Goal: Information Seeking & Learning: Compare options

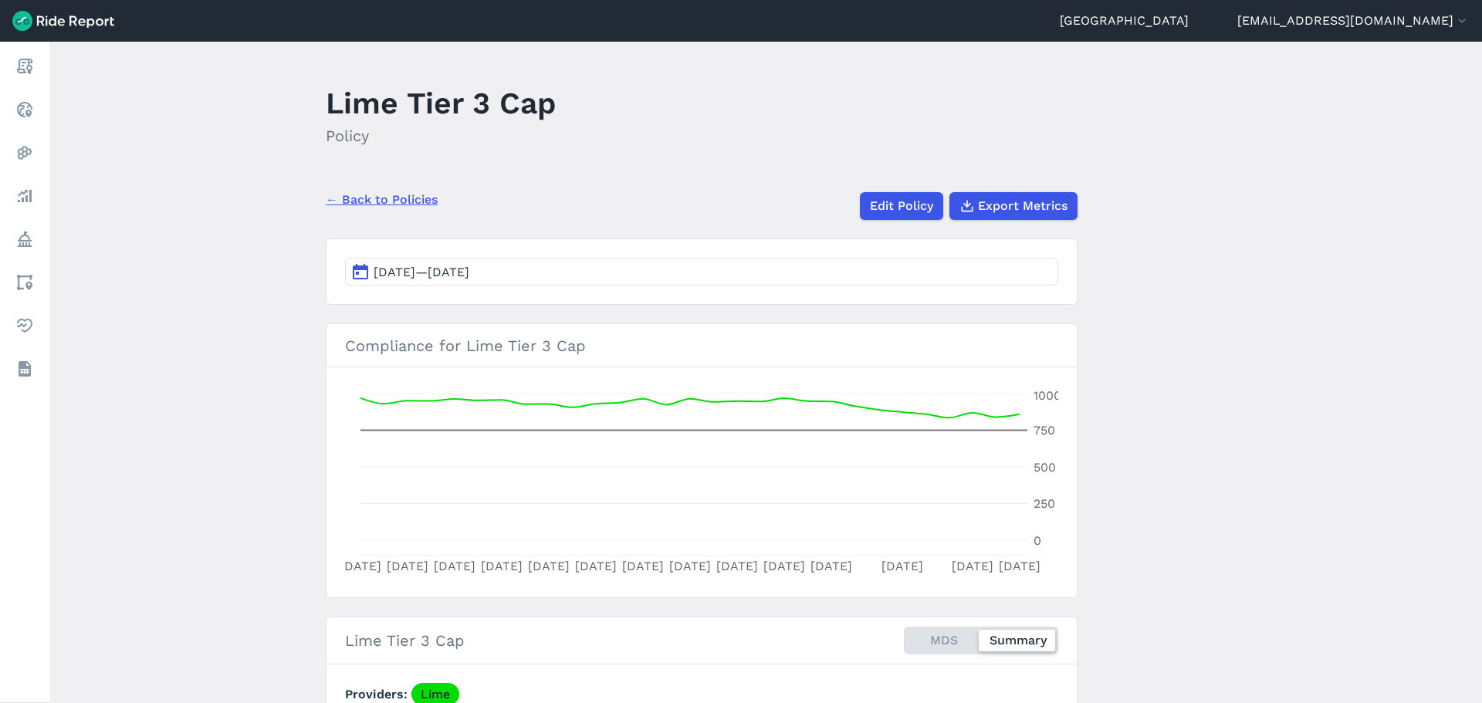
click at [469, 189] on div "← Back to Policies Edit Policy Export Metrics" at bounding box center [702, 200] width 752 height 40
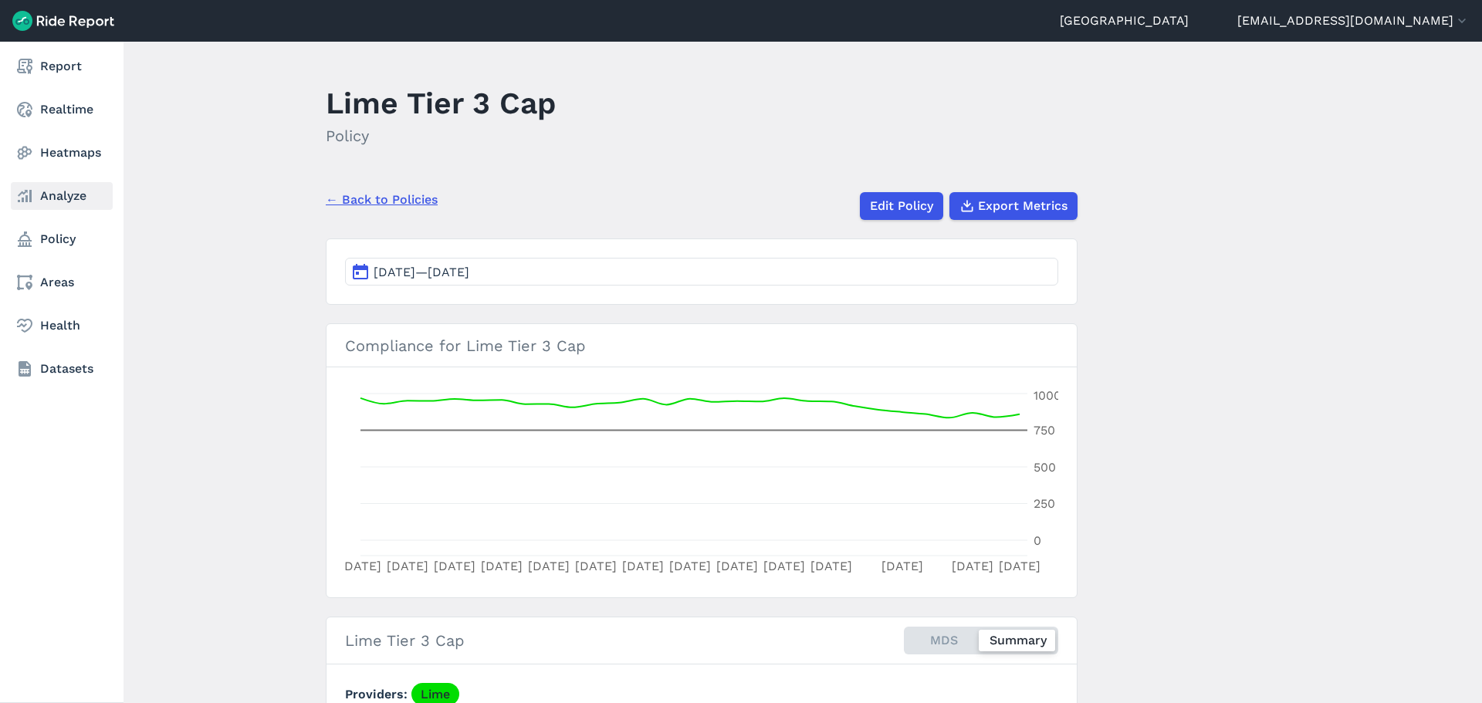
click at [73, 201] on link "Analyze" at bounding box center [62, 196] width 102 height 28
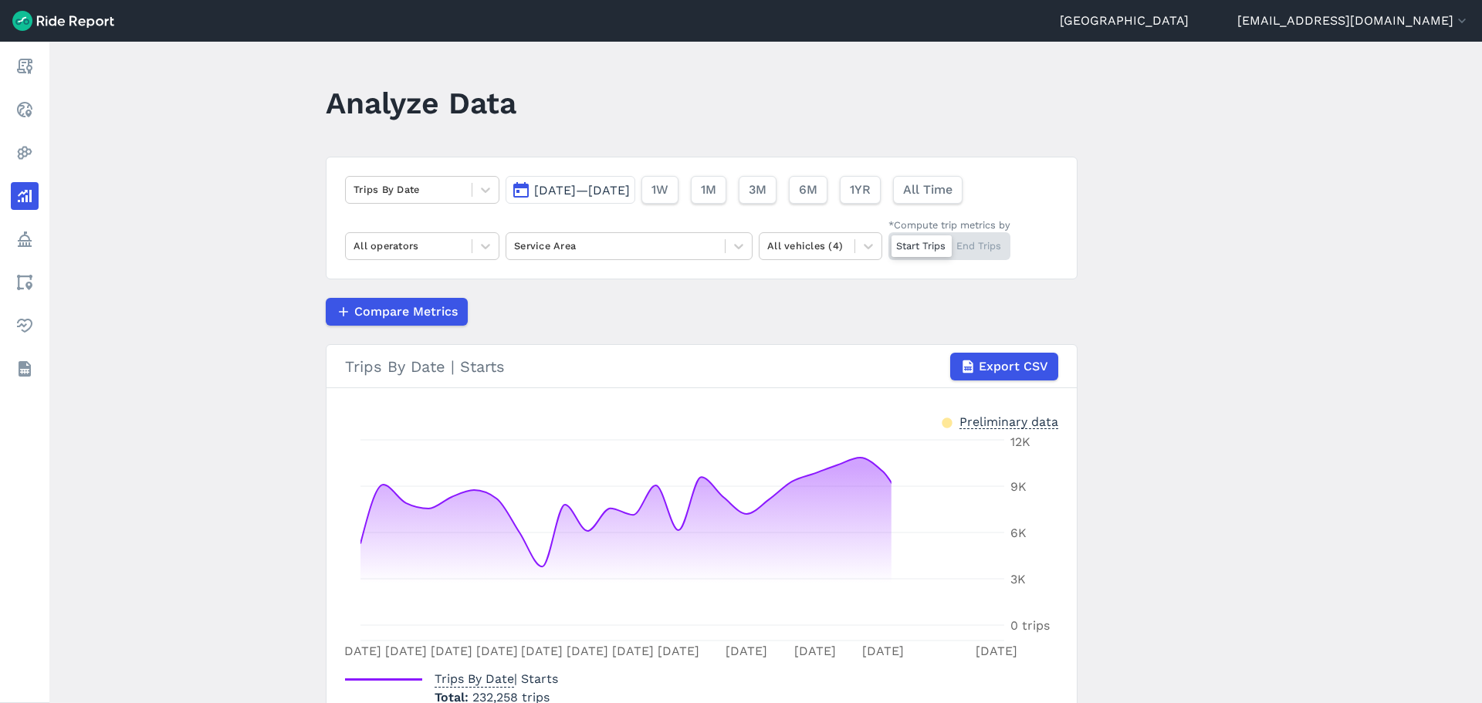
click at [547, 195] on span "[DATE]—[DATE]" at bounding box center [582, 190] width 96 height 15
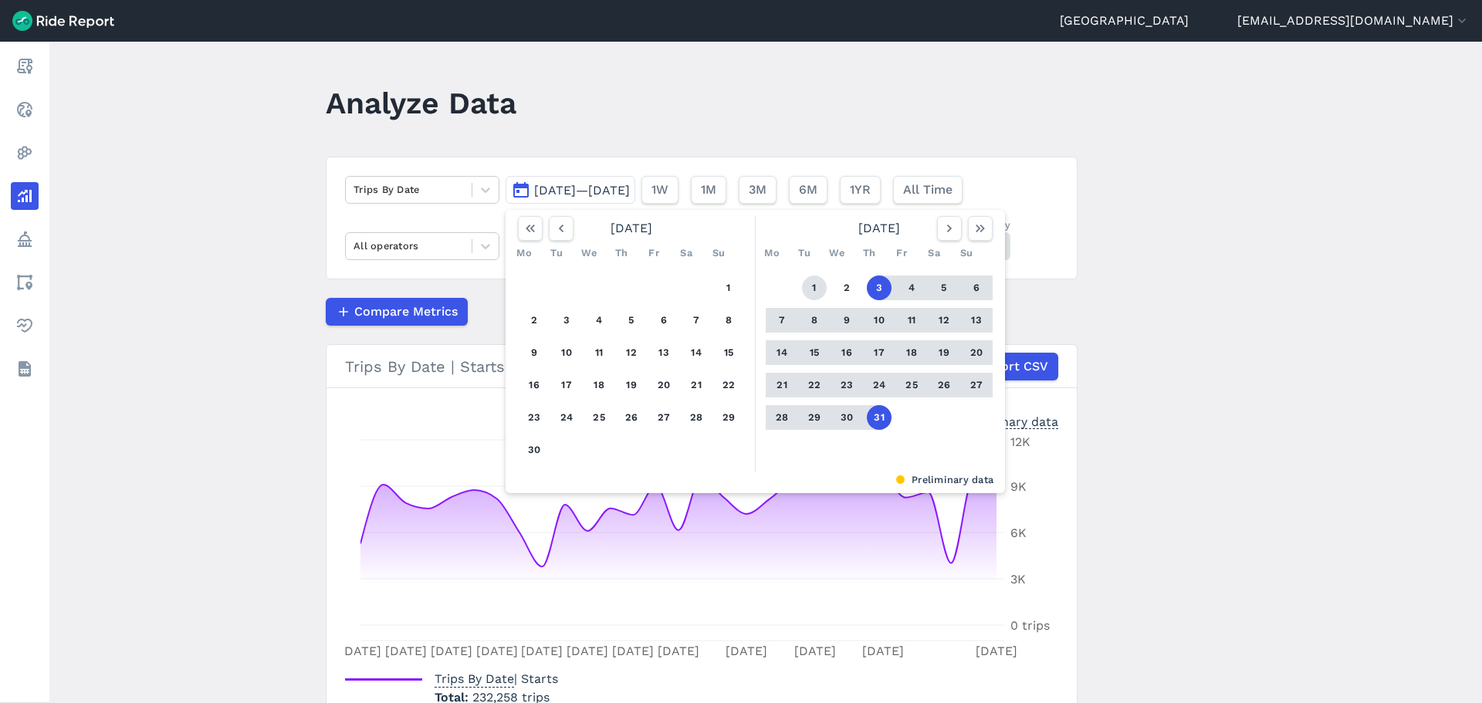
click at [802, 285] on button "1" at bounding box center [814, 288] width 25 height 25
click at [867, 413] on button "31" at bounding box center [879, 417] width 25 height 25
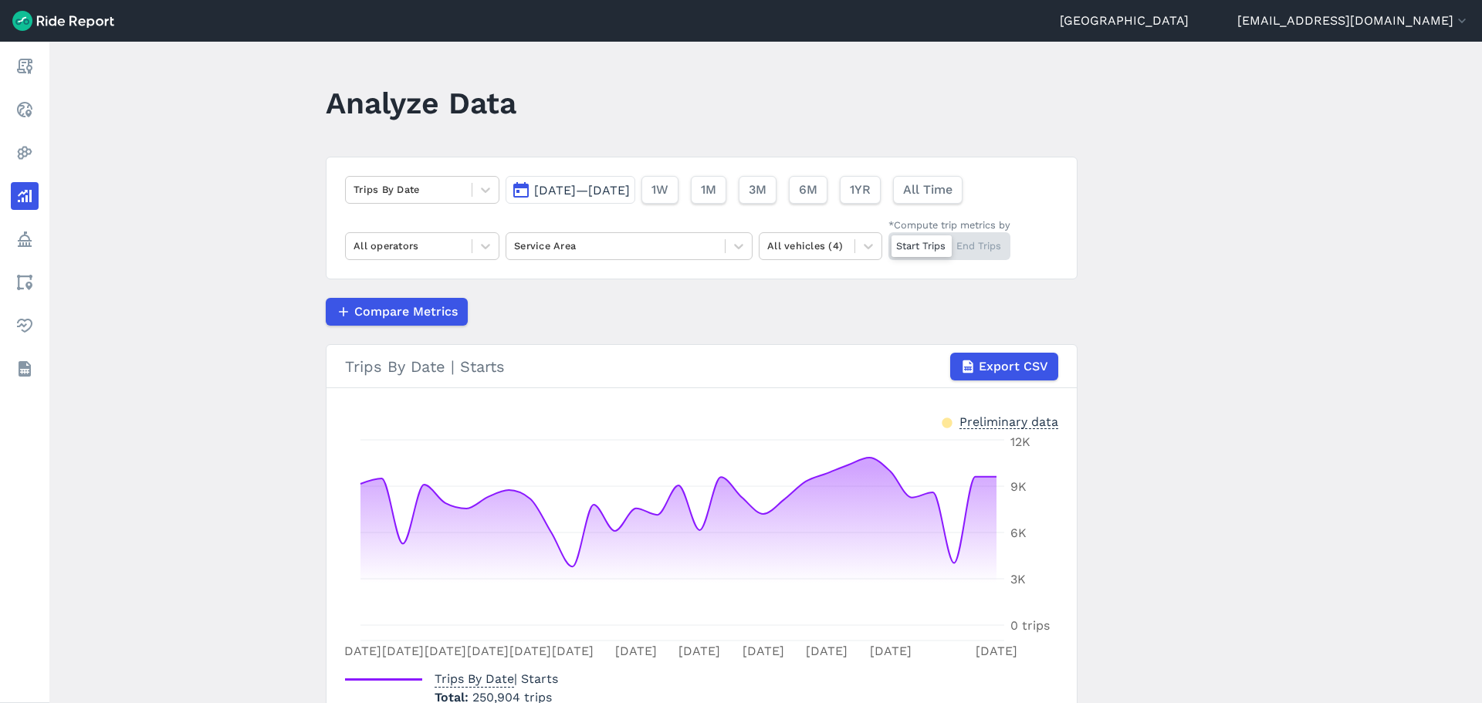
click at [629, 319] on div "Compare Metrics" at bounding box center [702, 312] width 752 height 28
click at [550, 244] on div at bounding box center [615, 246] width 203 height 18
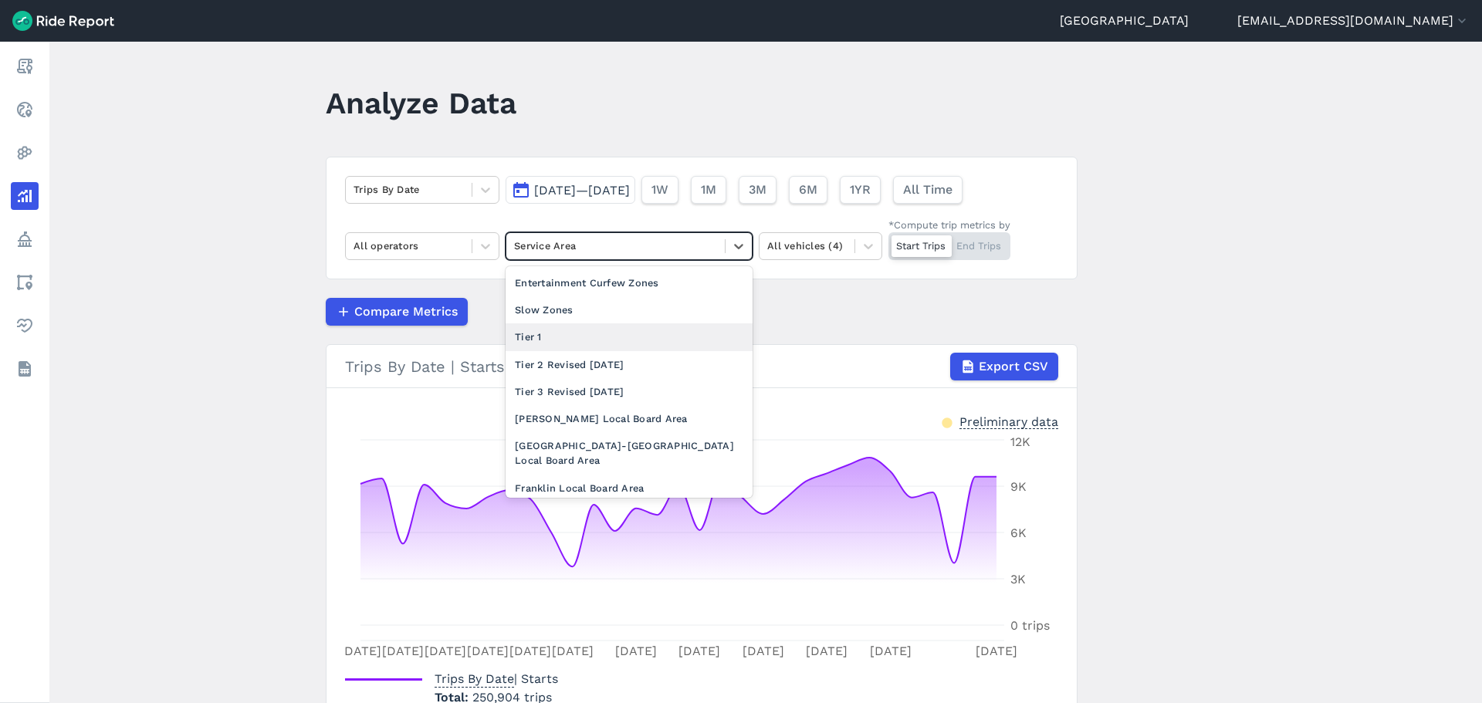
click at [561, 335] on div "Tier 1" at bounding box center [629, 336] width 247 height 27
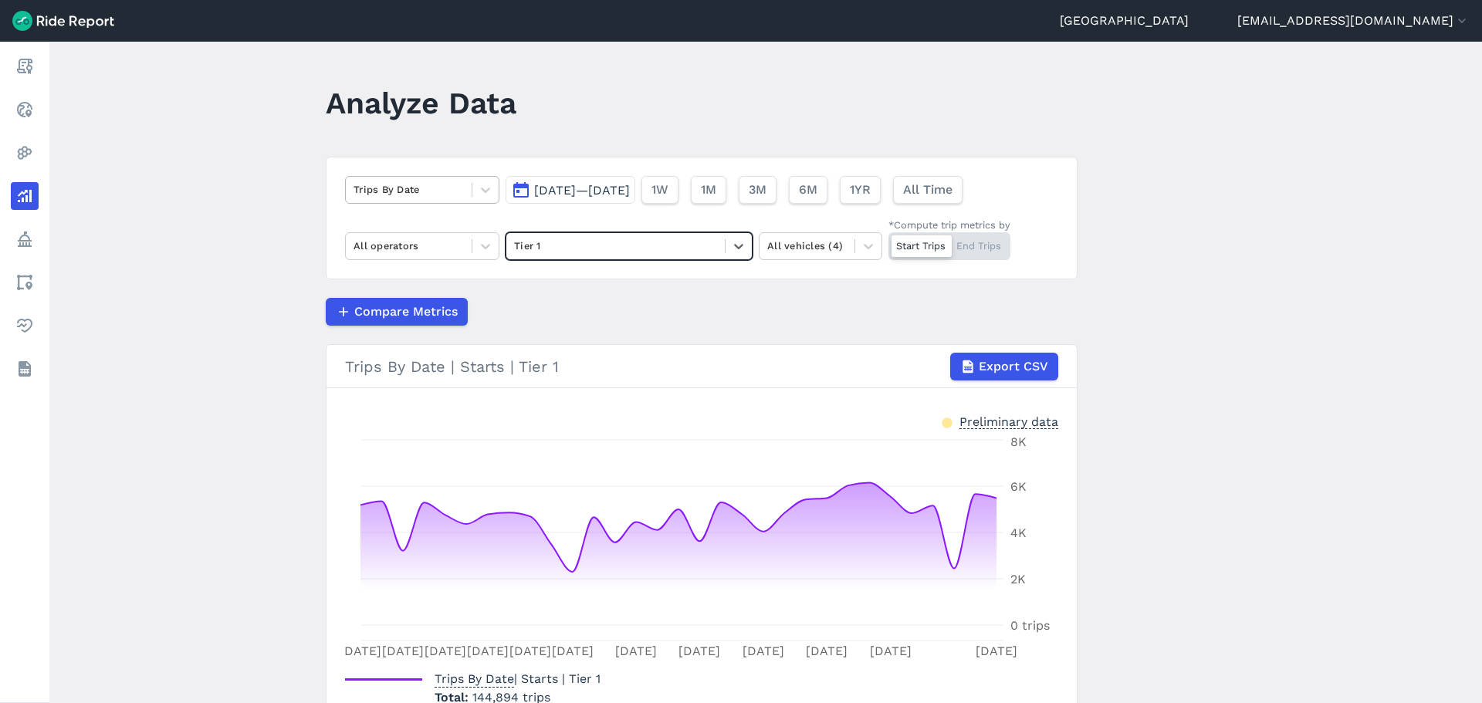
click at [418, 197] on div at bounding box center [409, 190] width 110 height 18
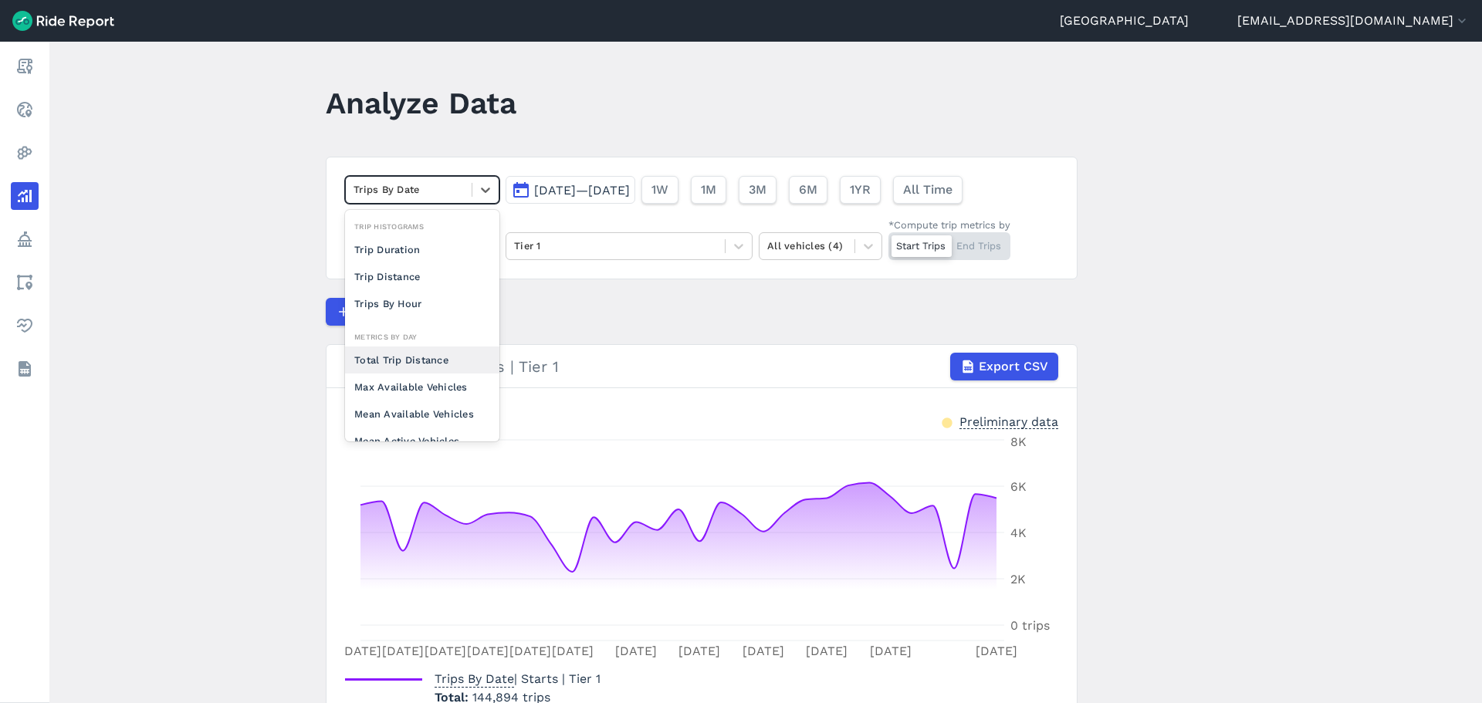
click at [641, 291] on article "option Total Trip Distance focused, 0 of 2. 10 results available. Use Up and Do…" at bounding box center [702, 451] width 752 height 588
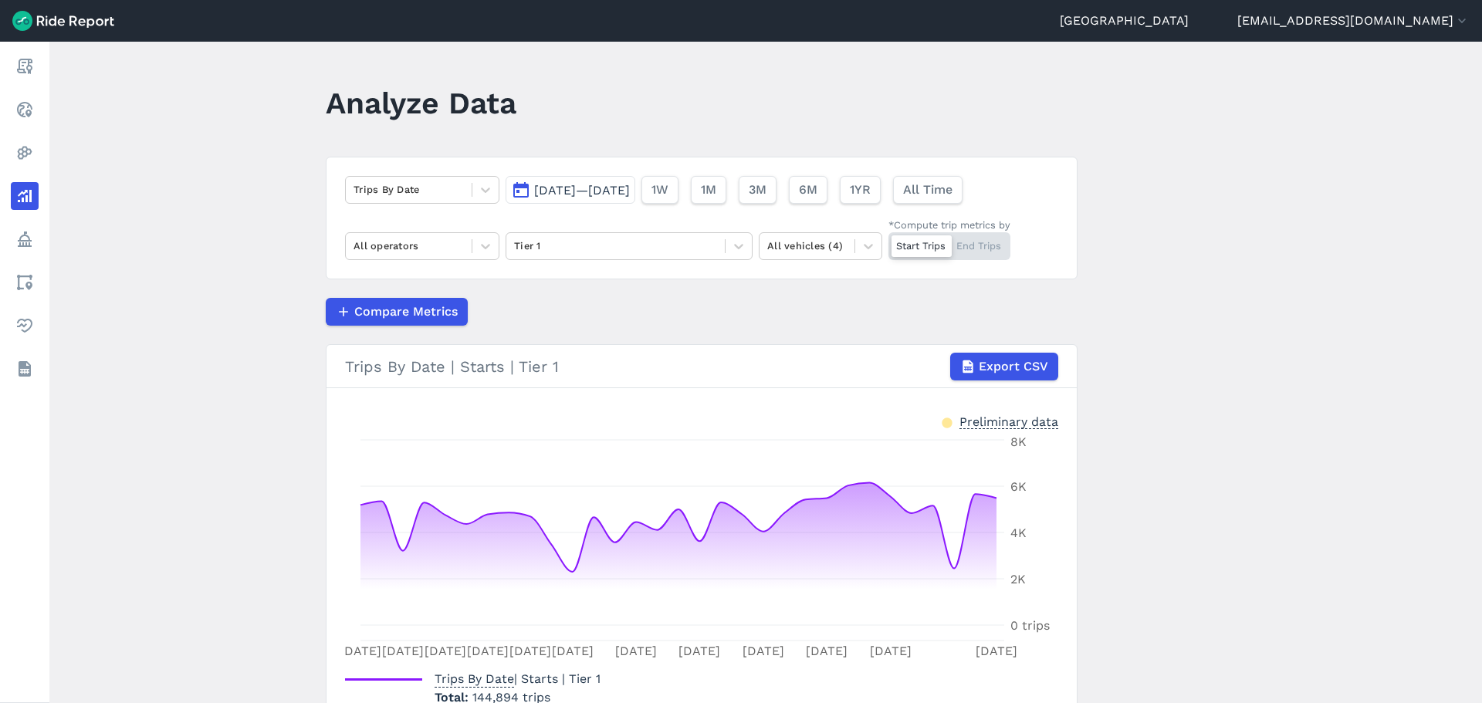
click at [426, 225] on div "Trips By Date [DATE]—[DATE] 1W 1M 3M 6M 1YR All Time All operators Tier 1 All v…" at bounding box center [702, 218] width 752 height 123
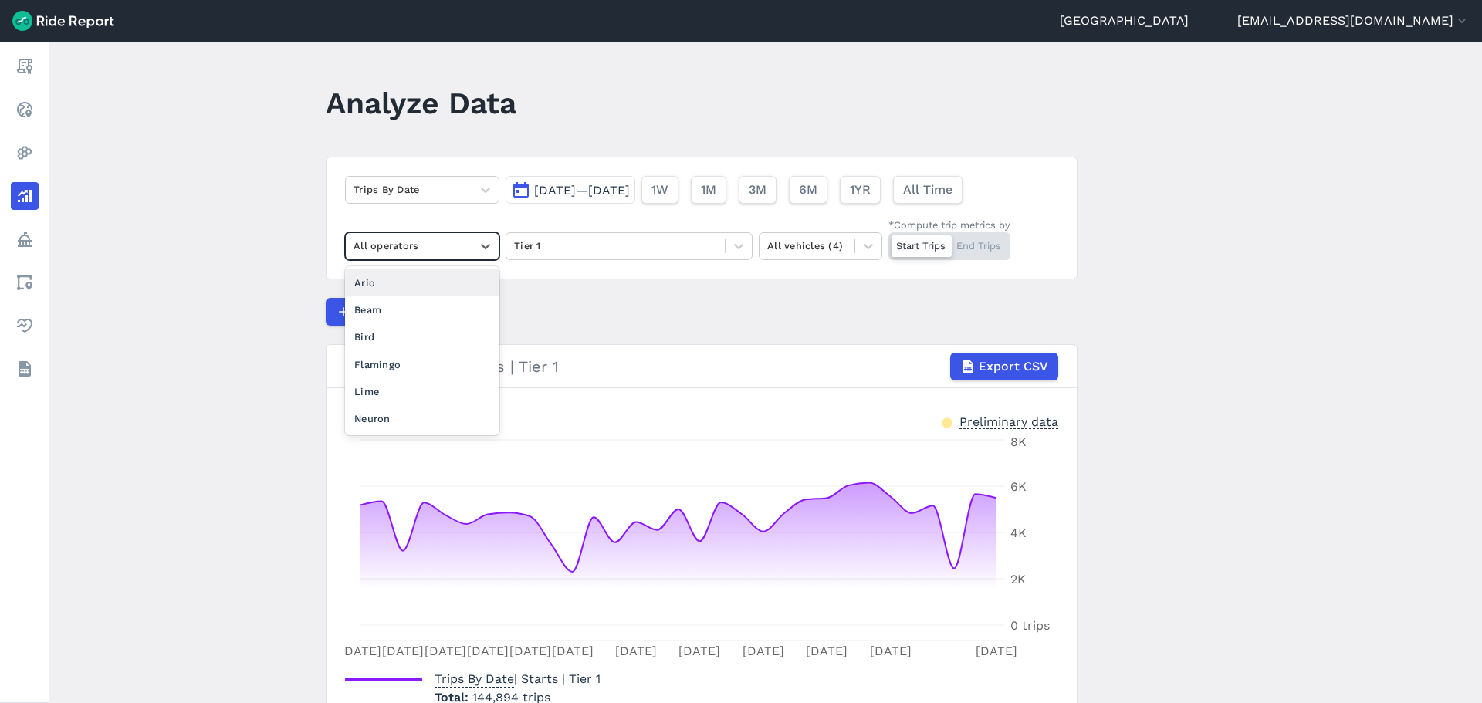
click at [427, 238] on div at bounding box center [409, 246] width 110 height 18
click at [421, 360] on div "Flamingo" at bounding box center [422, 364] width 154 height 27
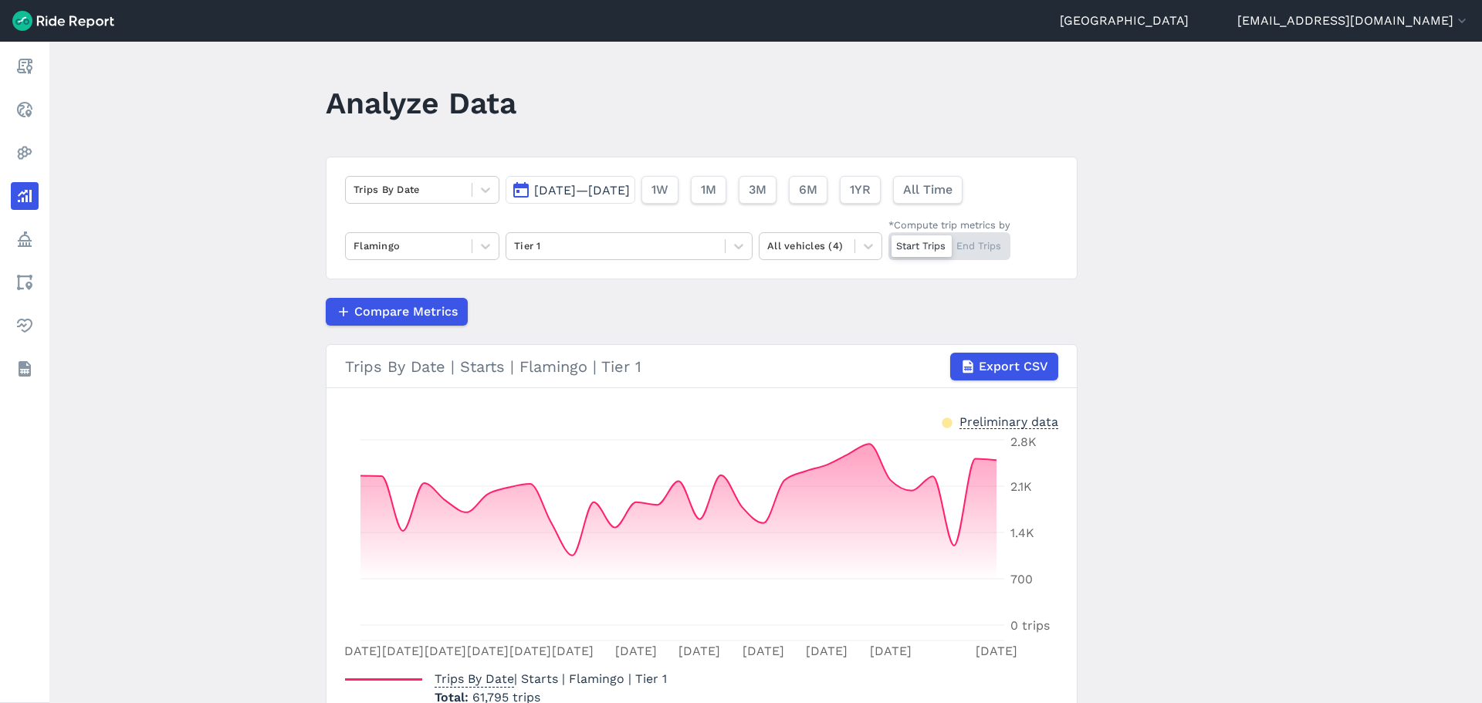
click at [300, 391] on main "Analyze Data Trips By Date [DATE]—[DATE] 1W 1M 3M 6M 1YR All Time Flamingo Tier…" at bounding box center [765, 373] width 1433 height 662
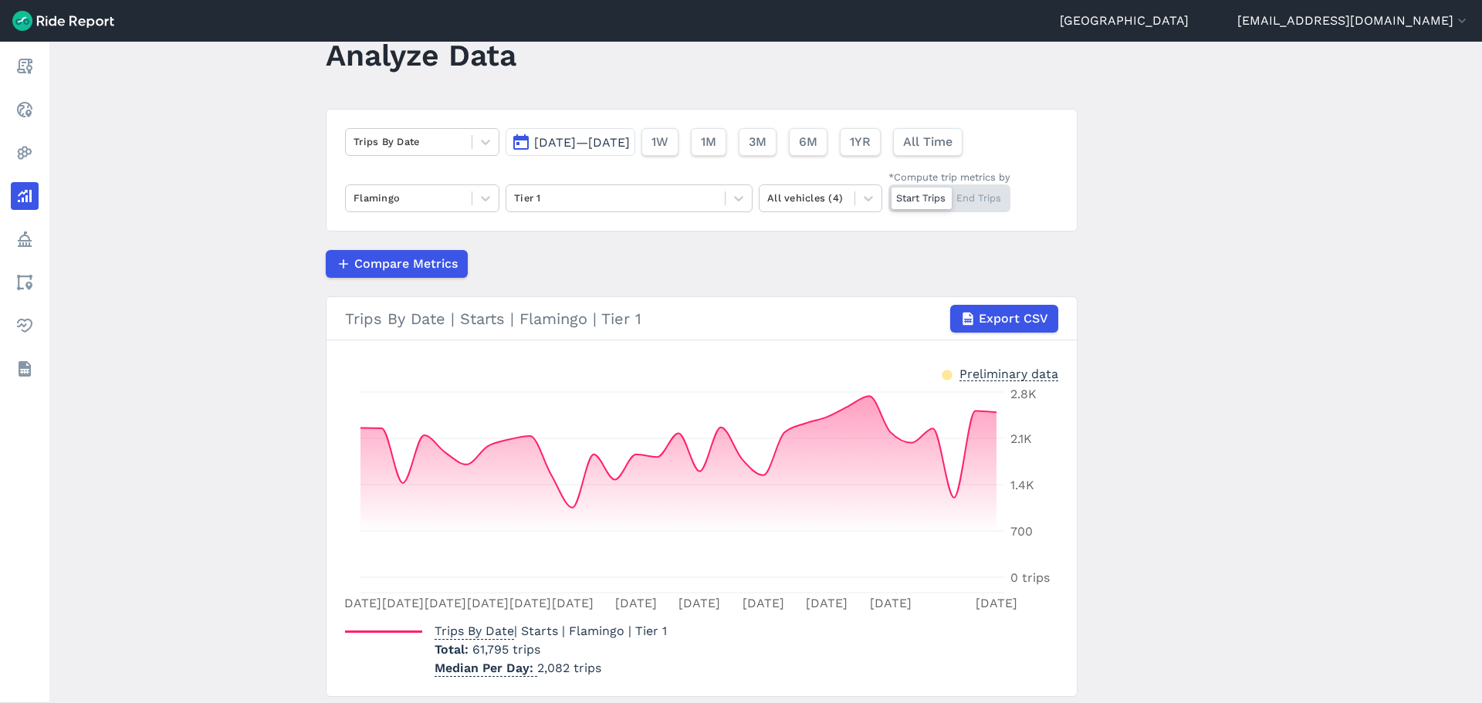
scroll to position [97, 0]
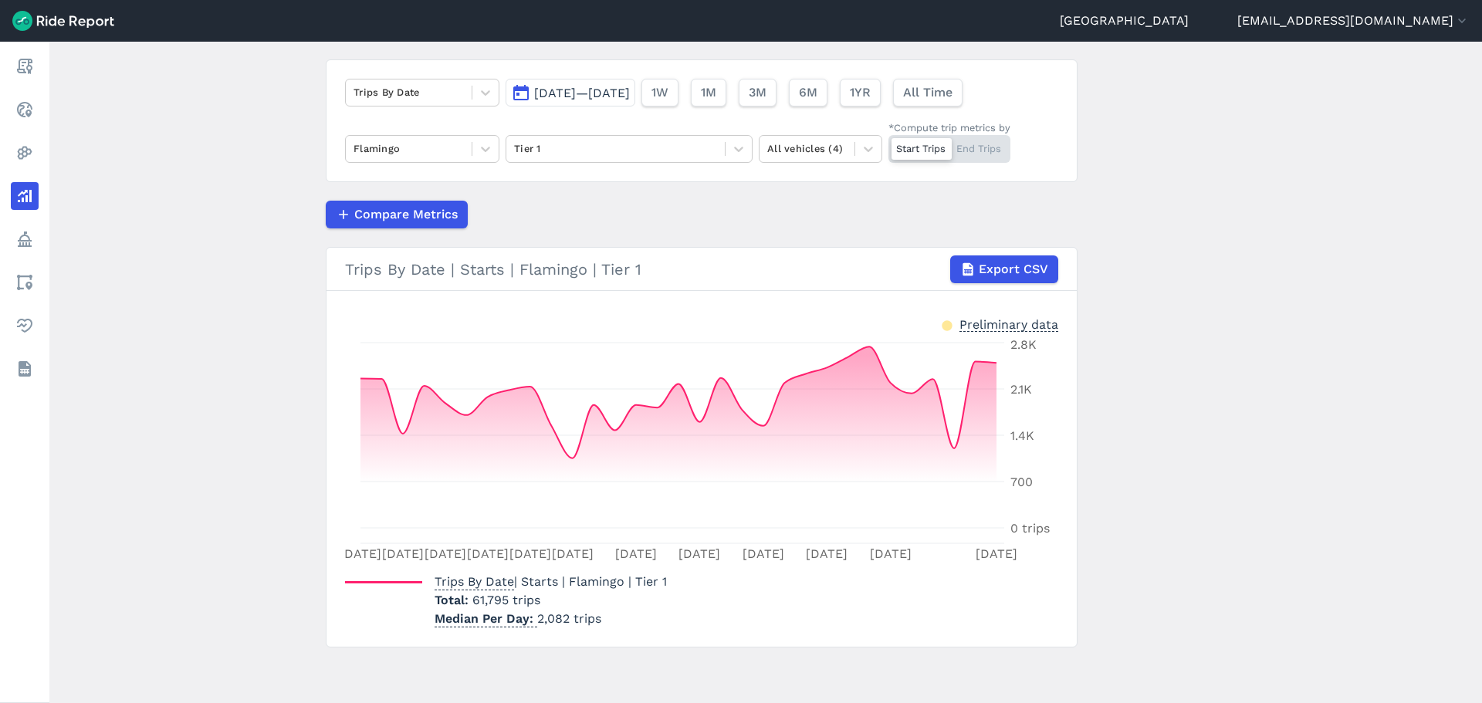
click at [251, 465] on main "Analyze Data Trips By Date [DATE]—[DATE] 1W 1M 3M 6M 1YR All Time Flamingo Tier…" at bounding box center [765, 373] width 1433 height 662
click at [265, 367] on main "Analyze Data Trips By Date [DATE]—[DATE] 1W 1M 3M 6M 1YR All Time Flamingo Tier…" at bounding box center [765, 373] width 1433 height 662
click at [223, 419] on main "Analyze Data Trips By Date [DATE]—[DATE] 1W 1M 3M 6M 1YR All Time Flamingo Tier…" at bounding box center [765, 373] width 1433 height 662
drag, startPoint x: 223, startPoint y: 419, endPoint x: 224, endPoint y: 406, distance: 13.1
click at [223, 417] on main "Analyze Data Trips By Date [DATE]—[DATE] 1W 1M 3M 6M 1YR All Time Flamingo Tier…" at bounding box center [765, 373] width 1433 height 662
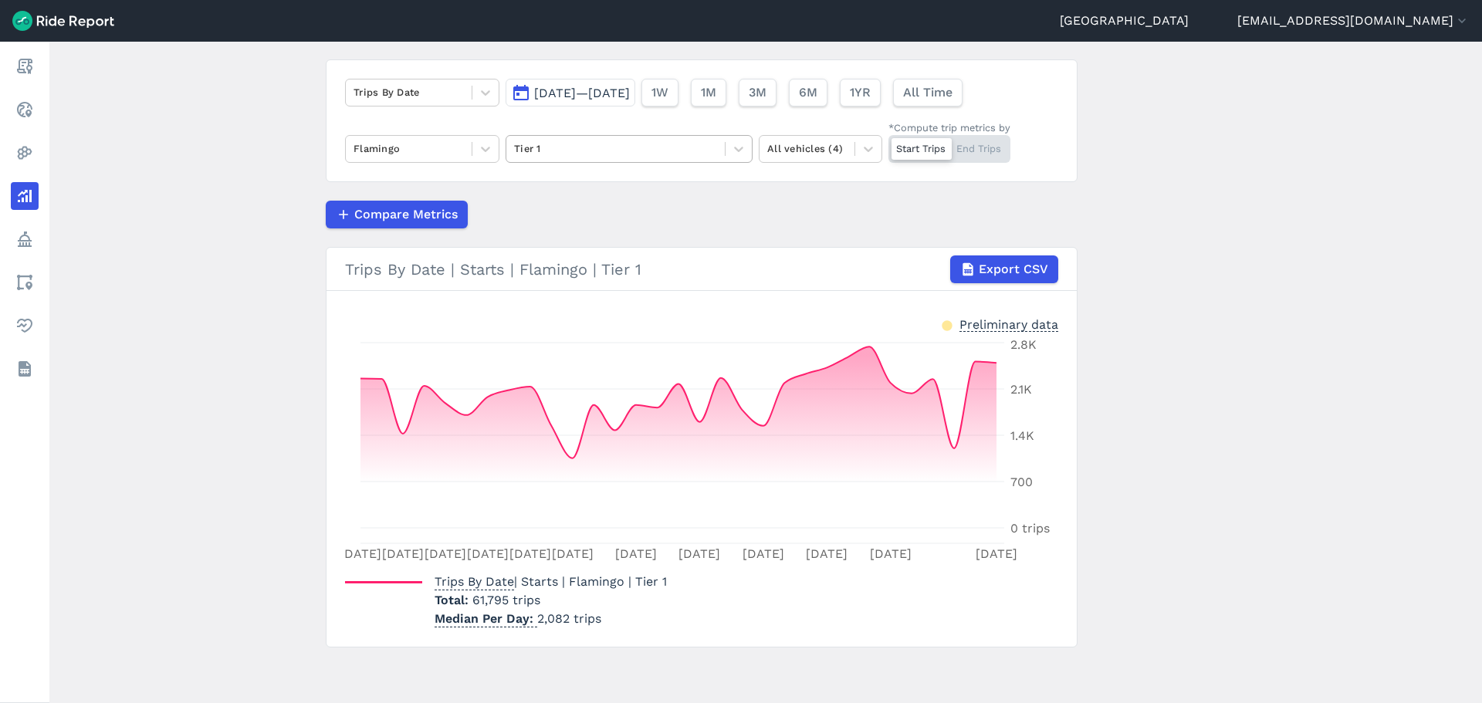
click at [564, 139] on div "Tier 1" at bounding box center [615, 149] width 218 height 24
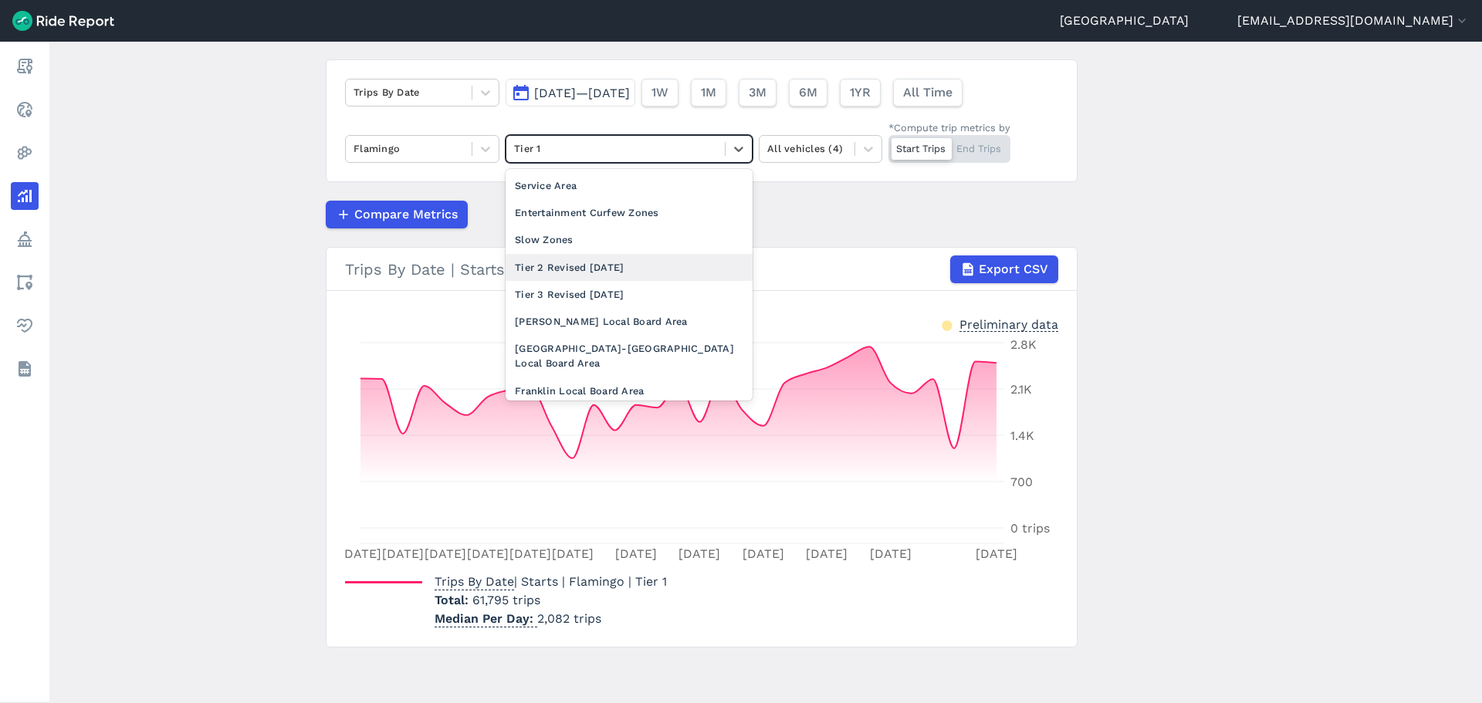
click at [570, 271] on div "Tier 2 Revised [DATE]" at bounding box center [629, 267] width 247 height 27
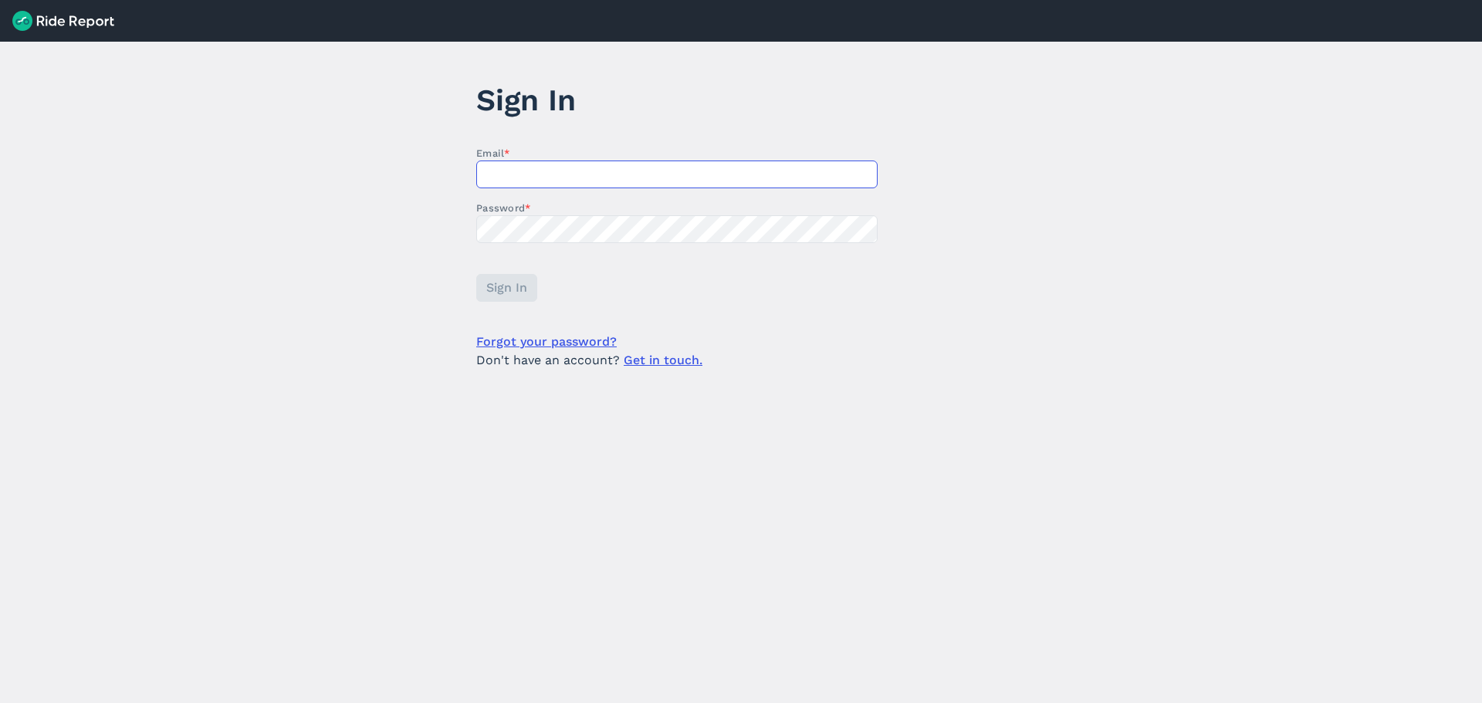
type input "[EMAIL_ADDRESS][DOMAIN_NAME]"
click at [533, 291] on button "Sign In" at bounding box center [505, 288] width 61 height 28
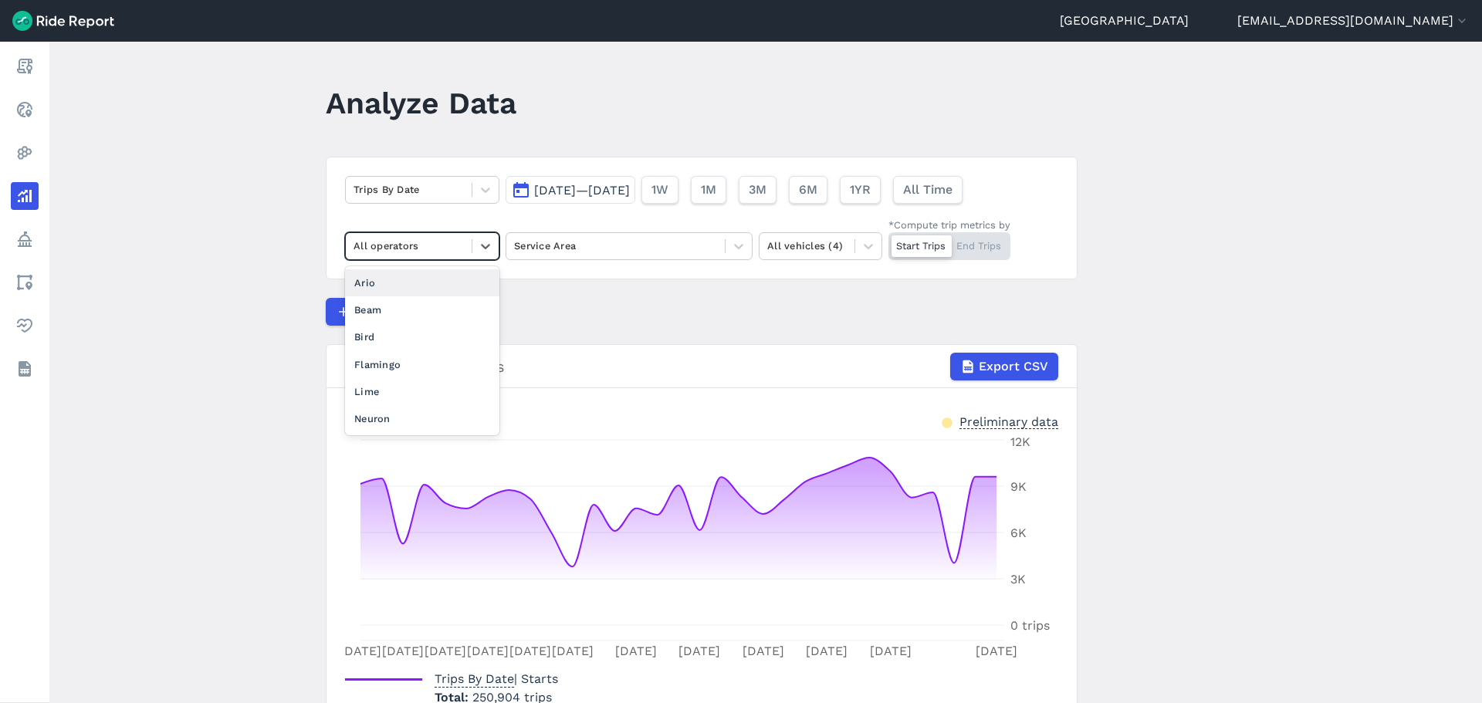
click at [456, 250] on div at bounding box center [409, 246] width 110 height 18
click at [430, 357] on div "Flamingo" at bounding box center [422, 364] width 154 height 27
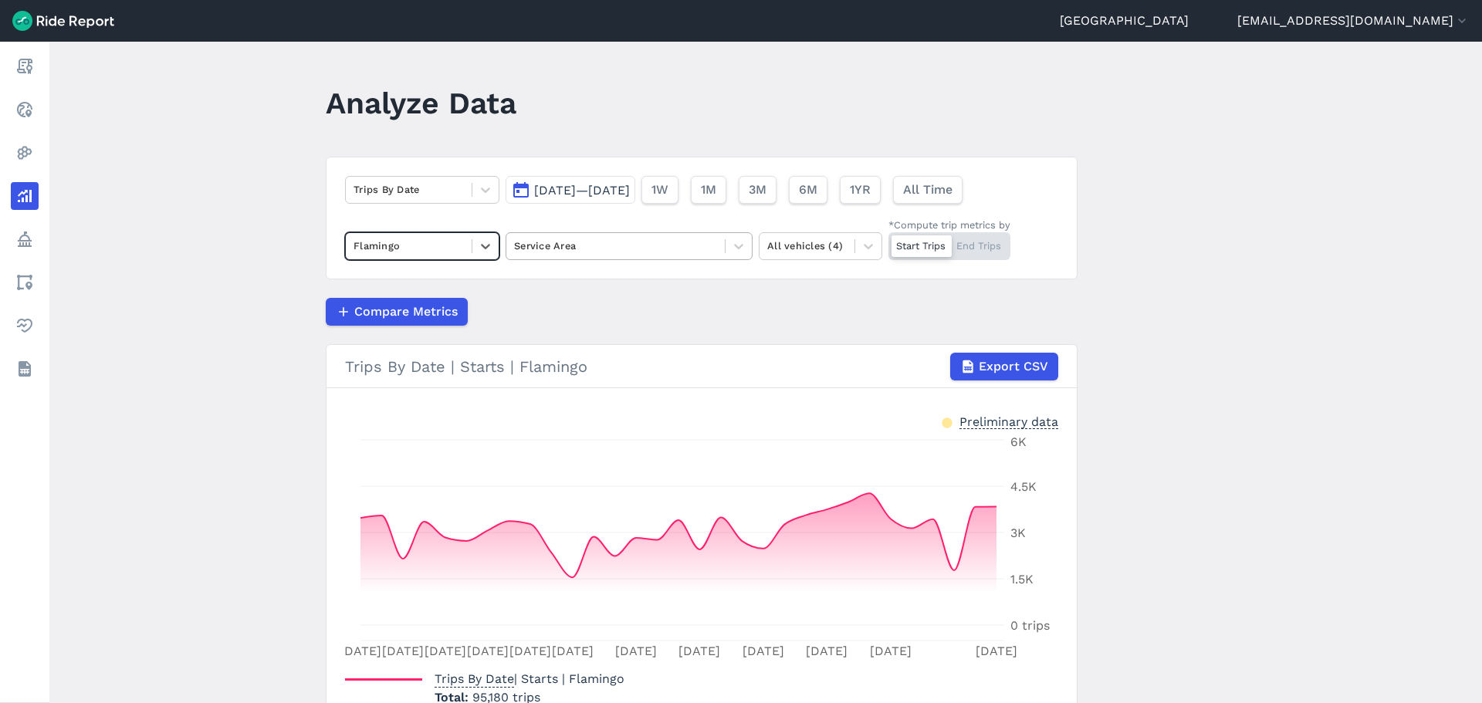
click at [620, 236] on div "Service Area" at bounding box center [615, 246] width 218 height 24
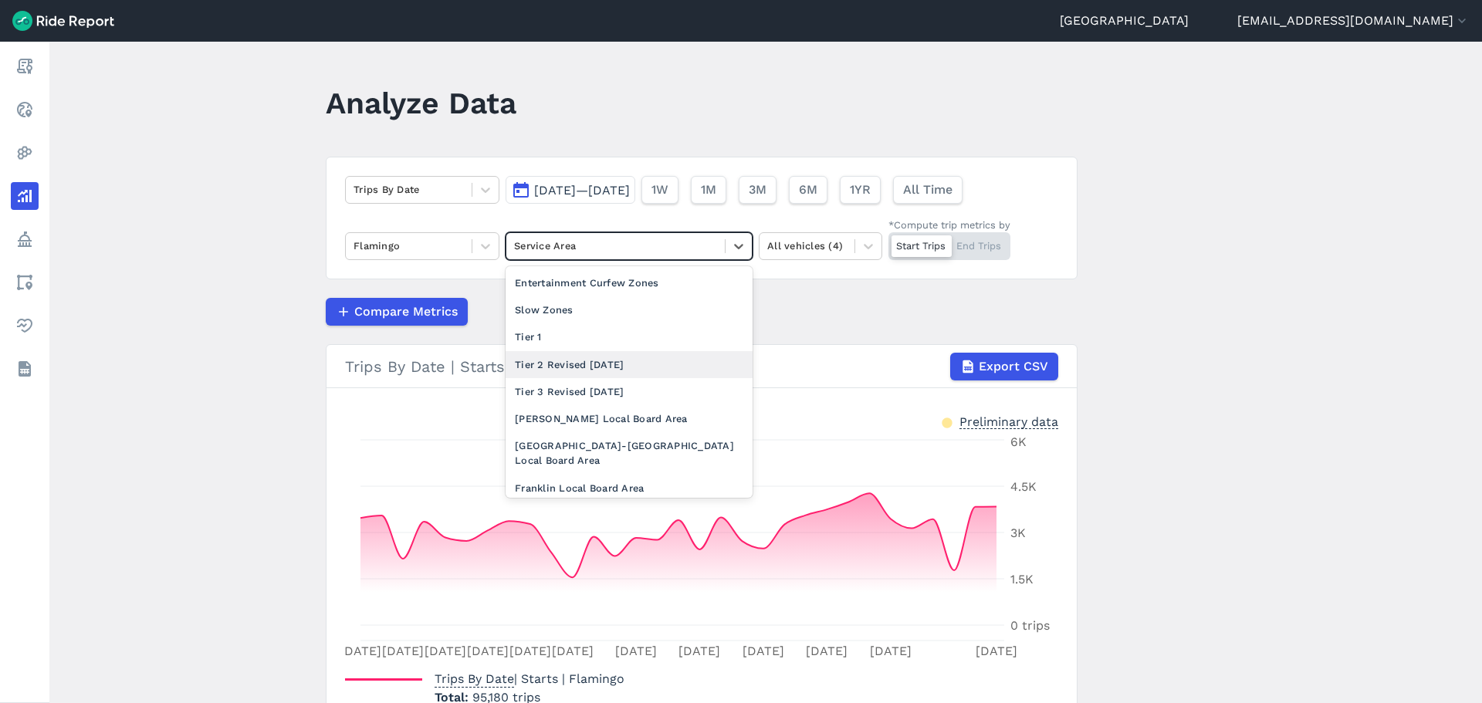
click at [600, 363] on div "Tier 2 Revised [DATE]" at bounding box center [629, 364] width 247 height 27
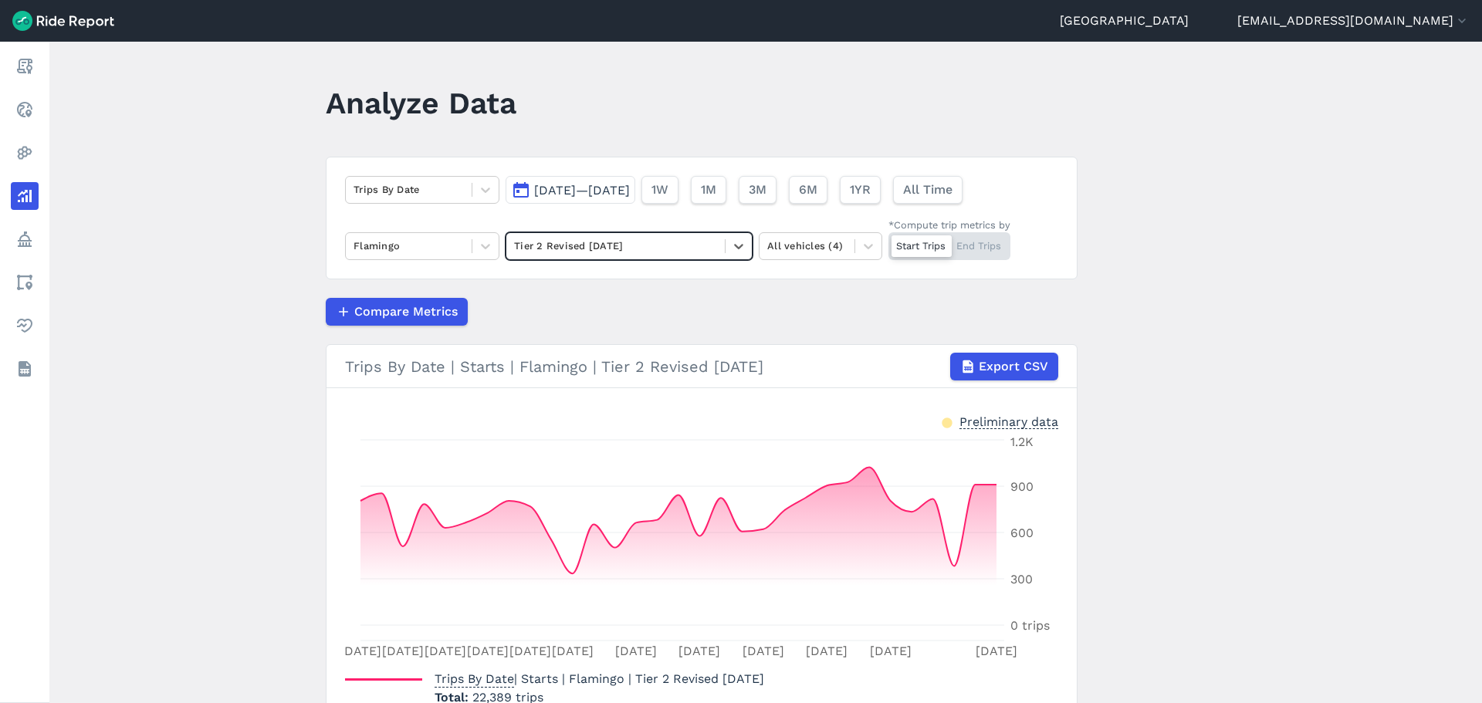
click at [621, 310] on div "Compare Metrics" at bounding box center [702, 312] width 752 height 28
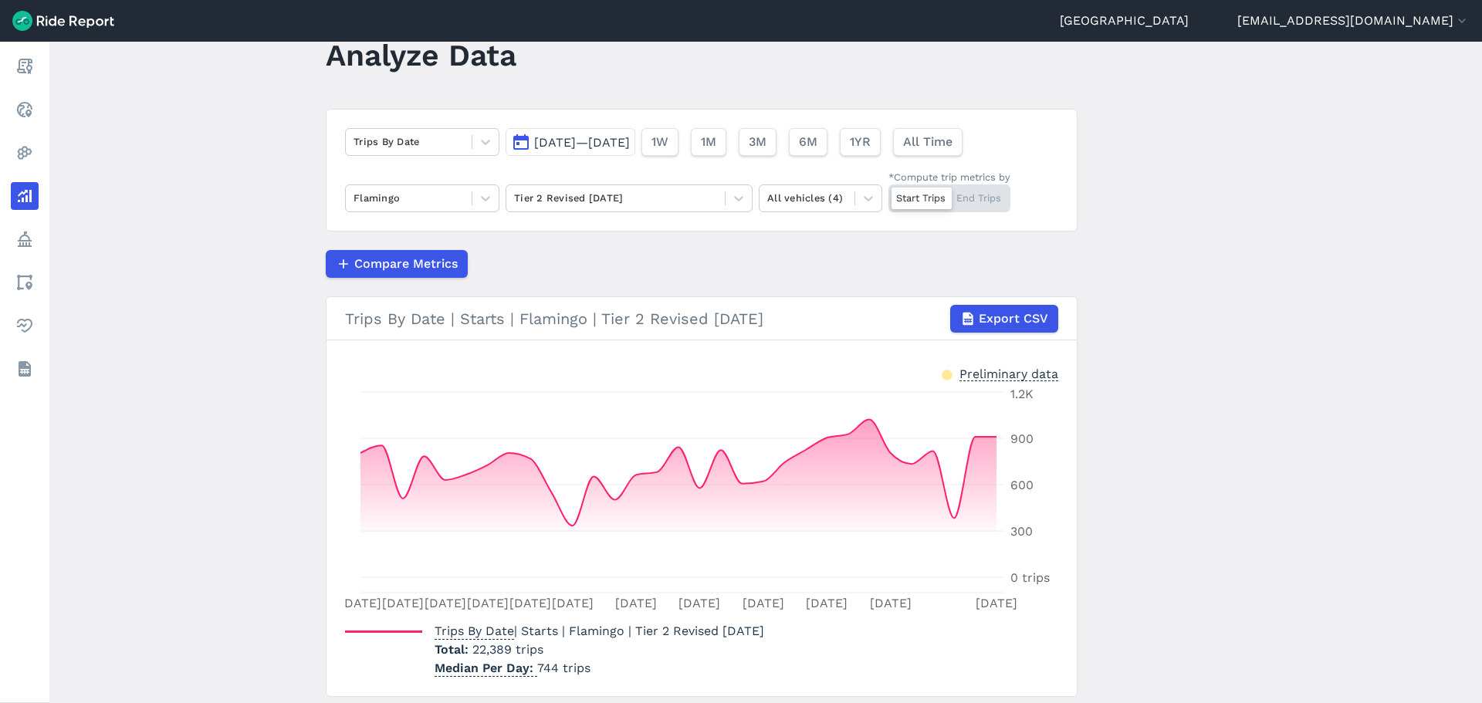
scroll to position [97, 0]
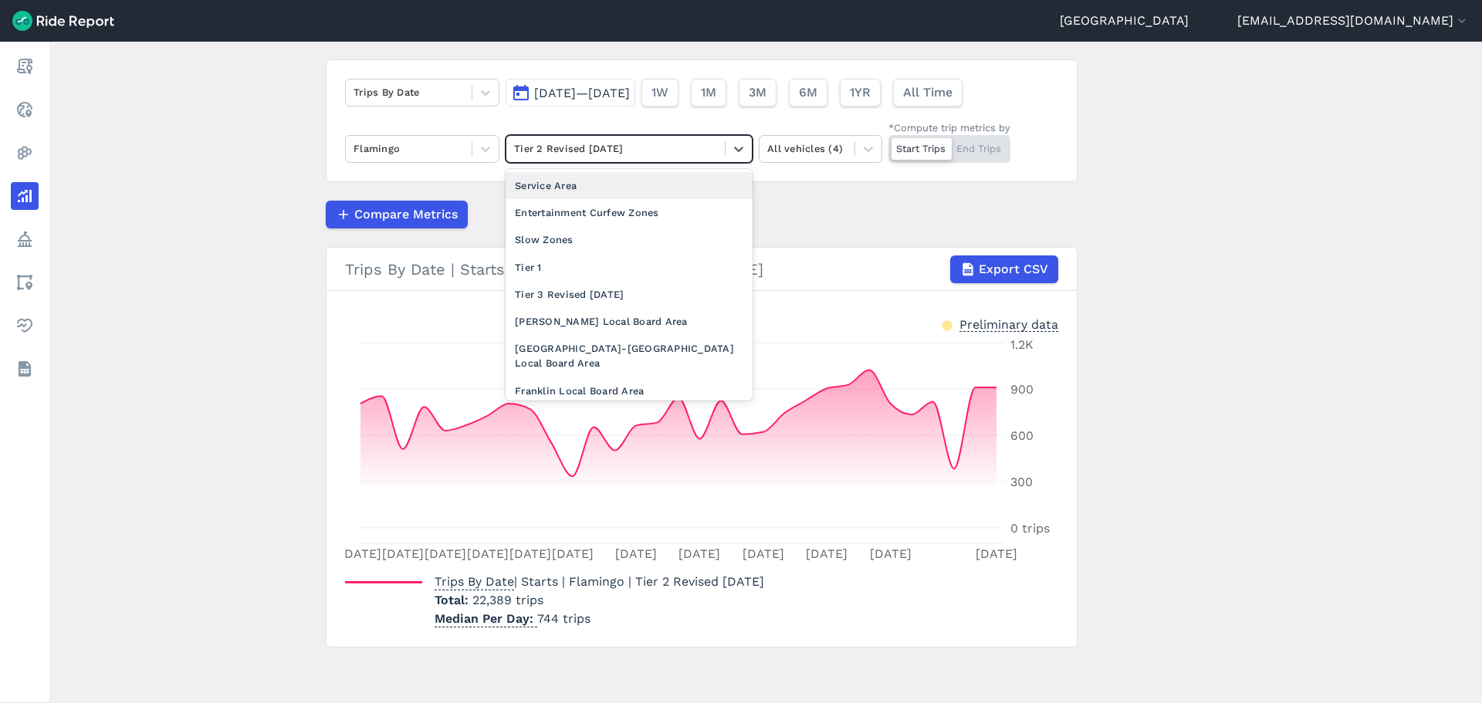
click at [576, 141] on div at bounding box center [615, 149] width 203 height 18
click at [587, 300] on div "Tier 3 Revised [DATE]" at bounding box center [629, 294] width 247 height 27
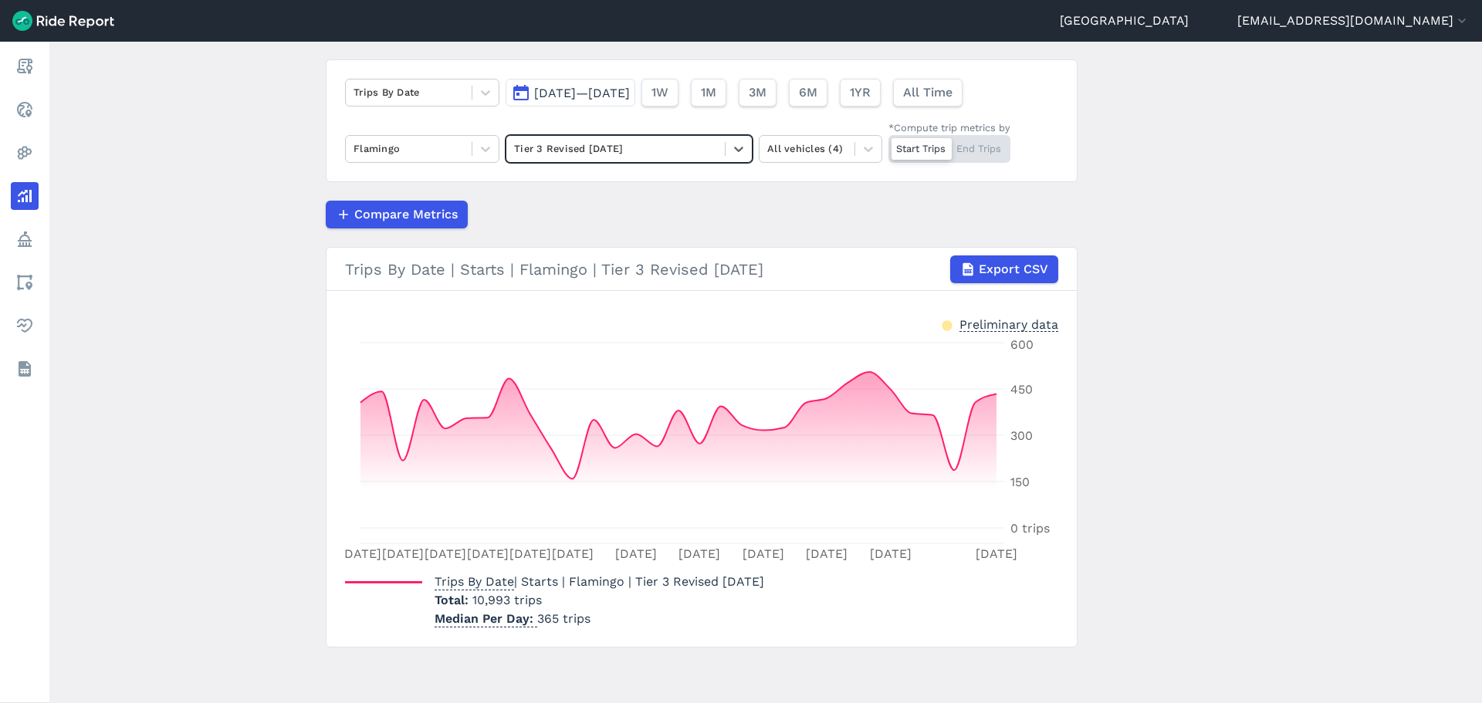
click at [258, 359] on main "Analyze Data Trips By Date [DATE]—[DATE] 1W 1M 3M 6M 1YR All Time Flamingo opti…" at bounding box center [765, 373] width 1433 height 662
click at [453, 145] on div at bounding box center [409, 149] width 110 height 18
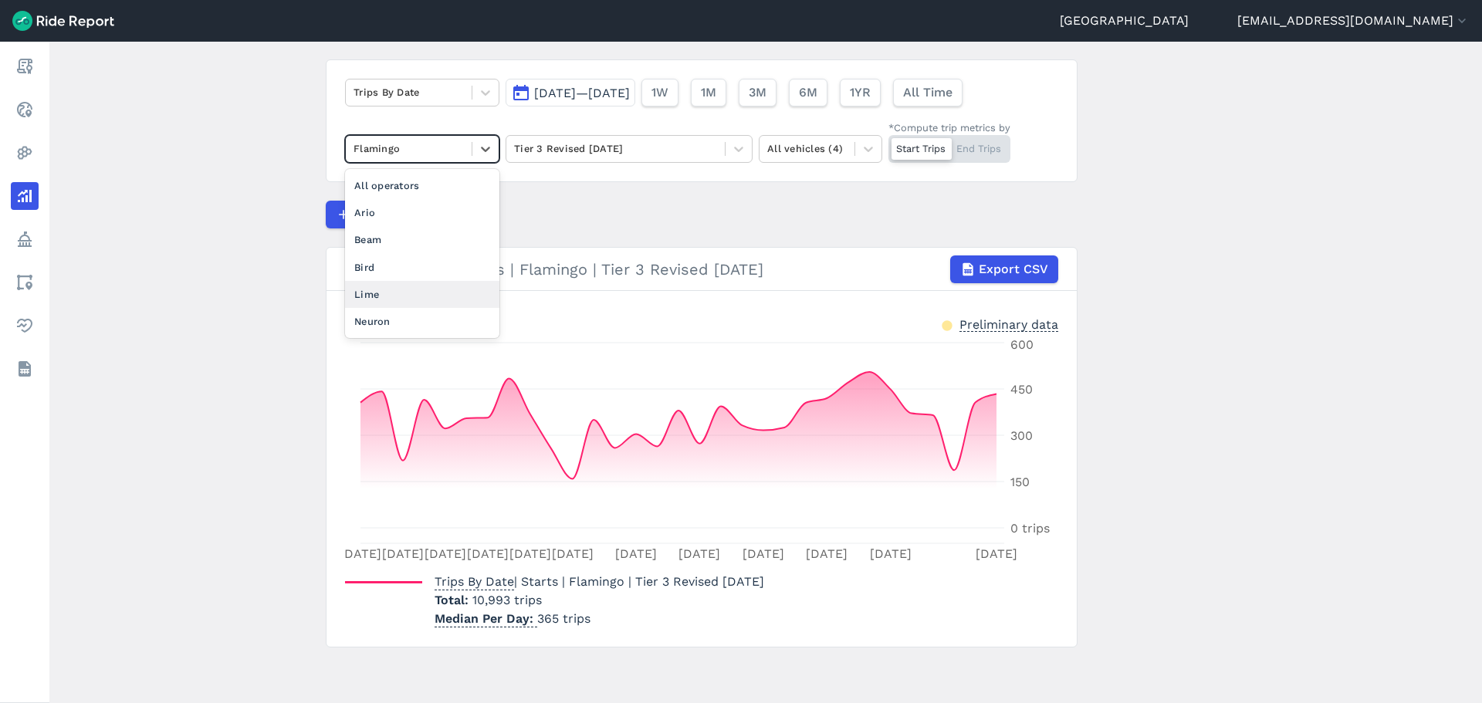
click at [400, 292] on div "Lime" at bounding box center [422, 294] width 154 height 27
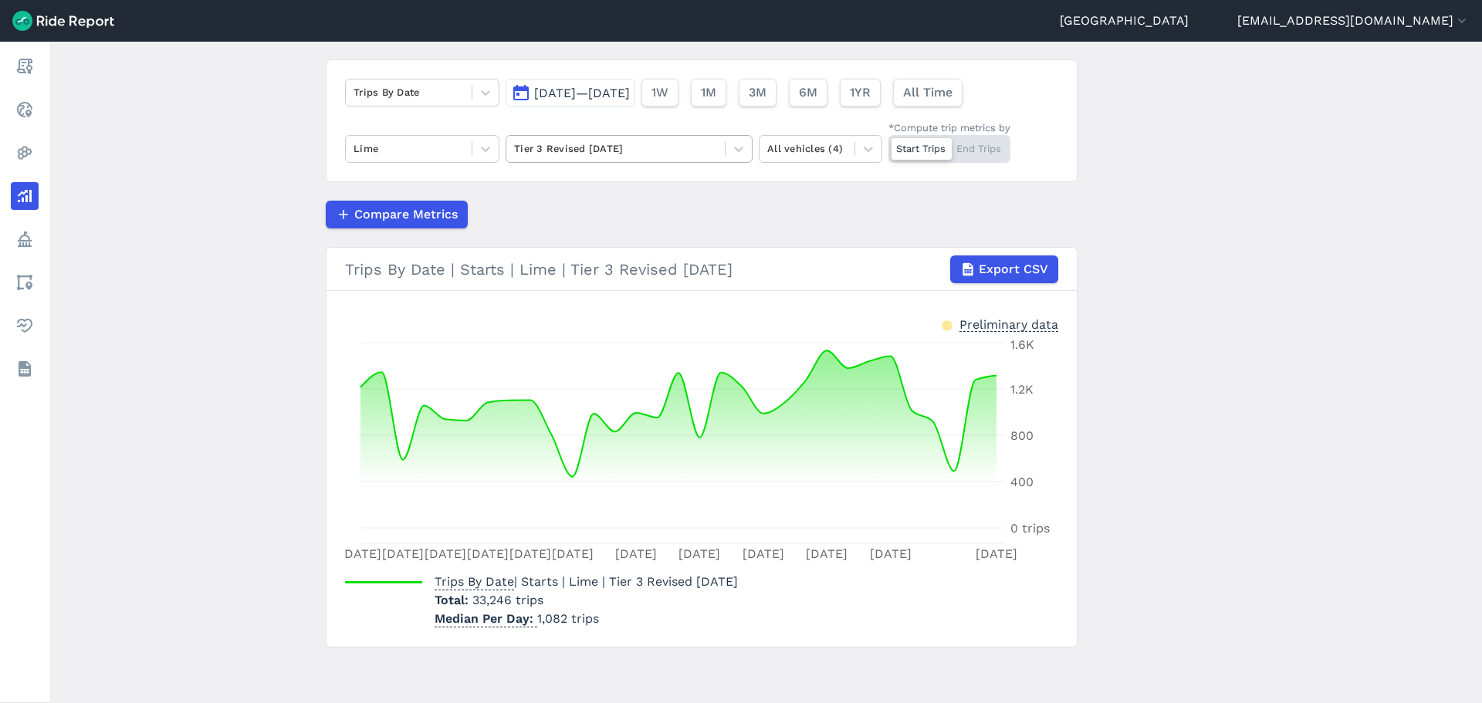
click at [567, 158] on div "Tier 3 Revised [DATE]" at bounding box center [615, 149] width 218 height 24
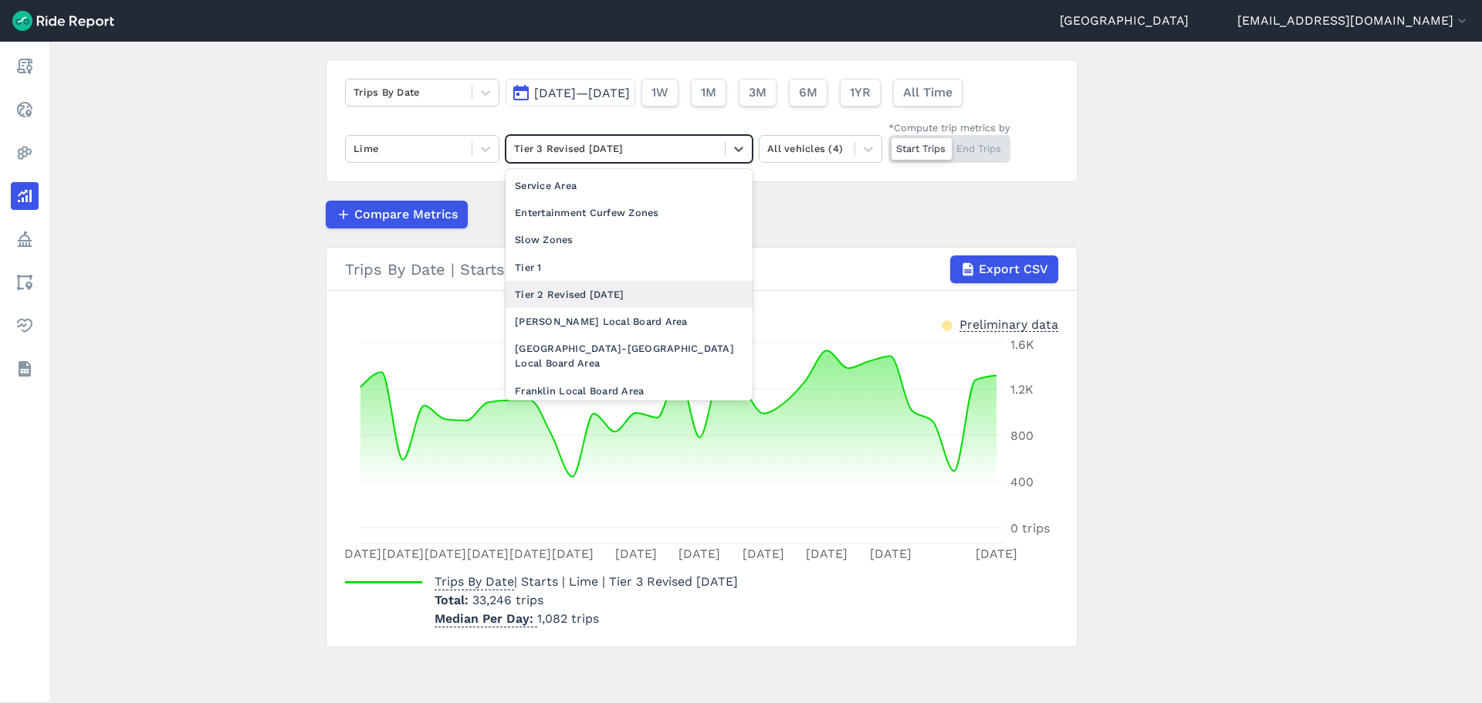
click at [581, 299] on div "Tier 2 Revised [DATE]" at bounding box center [629, 294] width 247 height 27
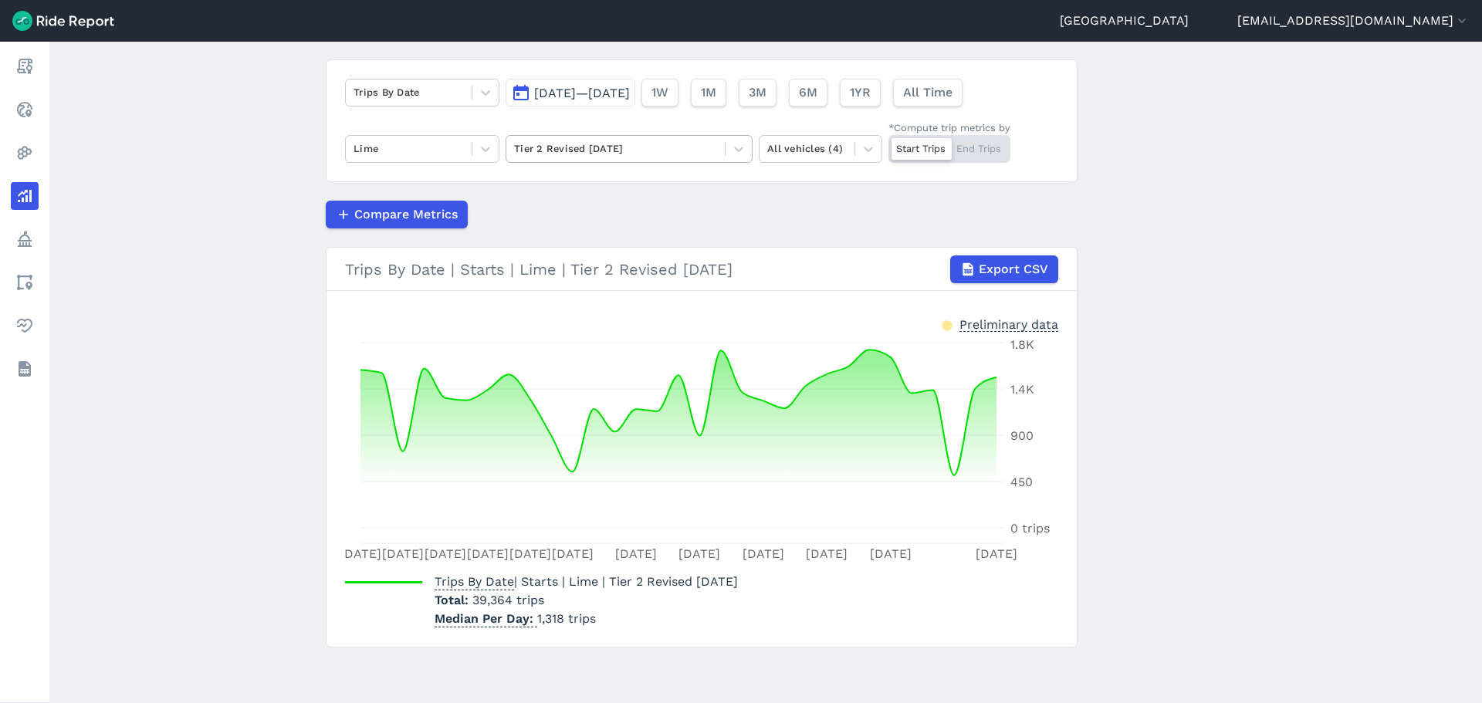
click at [630, 151] on div at bounding box center [615, 149] width 203 height 18
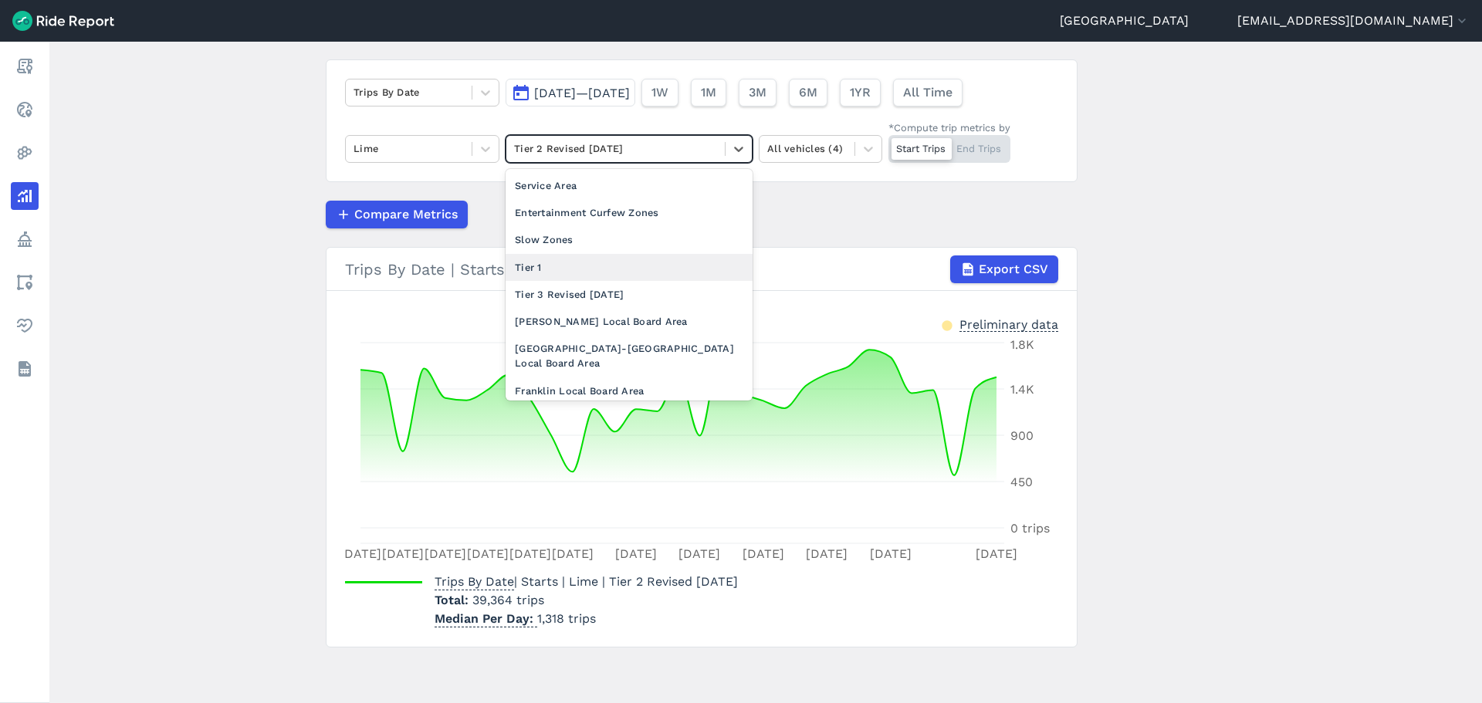
click at [594, 270] on div "Tier 1" at bounding box center [629, 267] width 247 height 27
